Goal: Task Accomplishment & Management: Complete application form

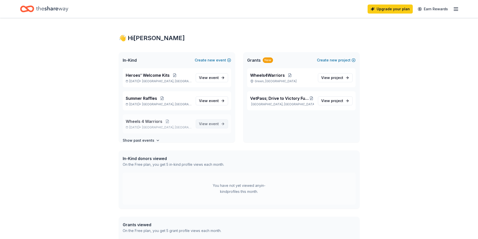
click at [209, 124] on span "event" at bounding box center [214, 124] width 10 height 4
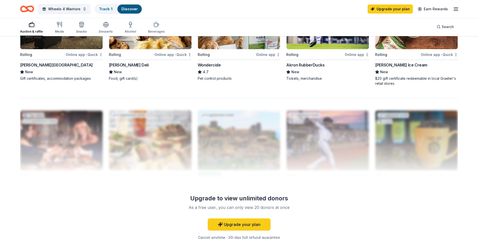
scroll to position [451, 0]
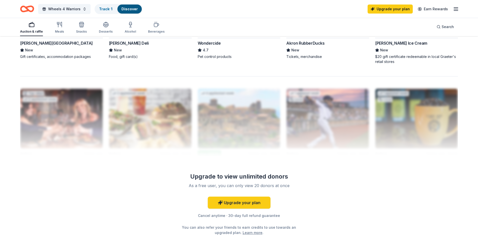
click at [457, 11] on line "button" at bounding box center [456, 11] width 4 height 0
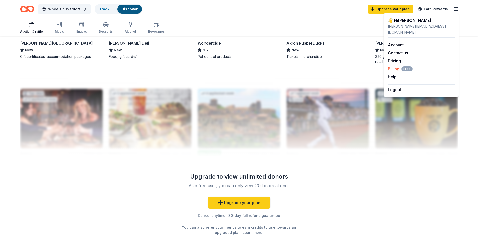
click at [394, 66] on span "Billing Free" at bounding box center [400, 69] width 25 height 6
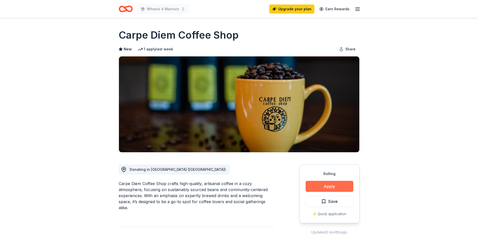
click at [316, 185] on button "Apply" at bounding box center [329, 186] width 48 height 11
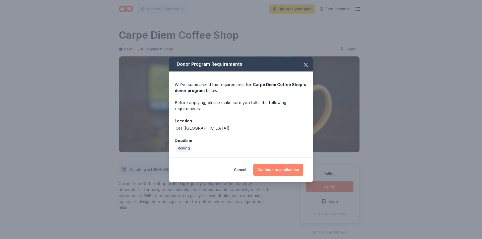
click at [287, 171] on button "Continue to application" at bounding box center [278, 170] width 50 height 12
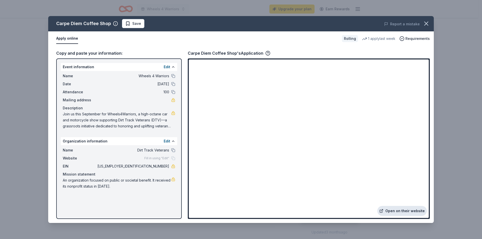
click at [411, 212] on link "Open on their website" at bounding box center [401, 211] width 49 height 10
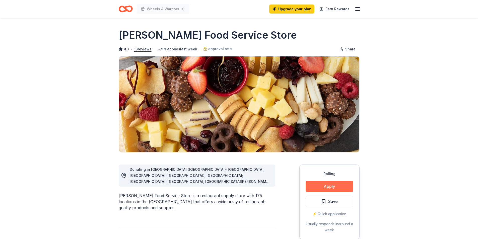
click at [325, 186] on button "Apply" at bounding box center [329, 186] width 48 height 11
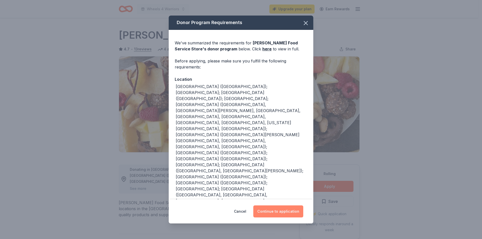
click at [271, 209] on button "Continue to application" at bounding box center [278, 211] width 50 height 12
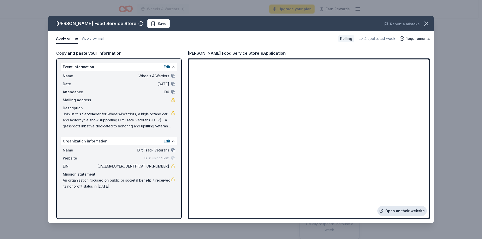
click at [389, 210] on link "Open on their website" at bounding box center [401, 211] width 49 height 10
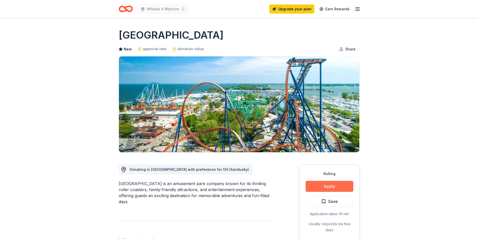
click at [326, 185] on button "Apply" at bounding box center [329, 186] width 48 height 11
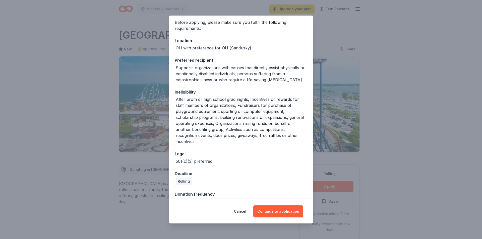
scroll to position [50, 0]
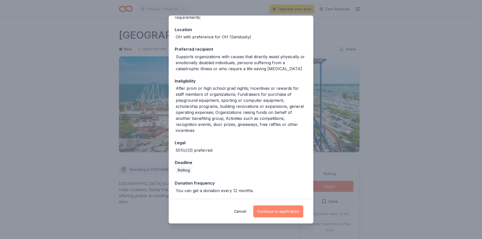
click at [270, 213] on button "Continue to application" at bounding box center [278, 211] width 50 height 12
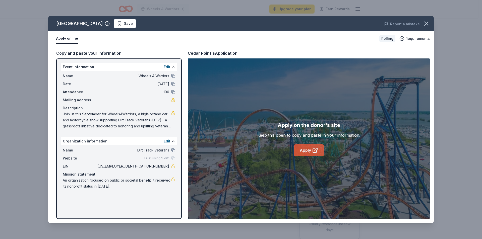
click at [305, 149] on link "Apply" at bounding box center [308, 150] width 30 height 12
